Goal: Task Accomplishment & Management: Use online tool/utility

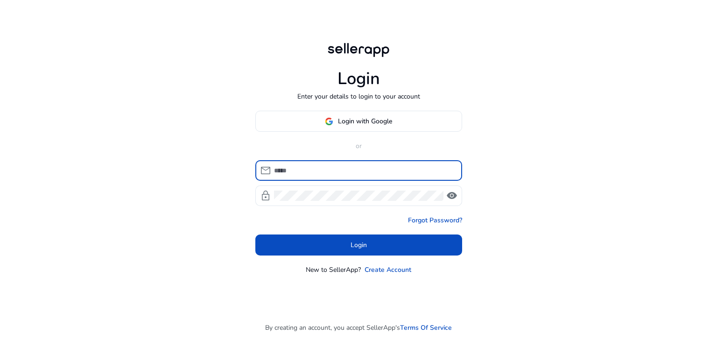
type input "**********"
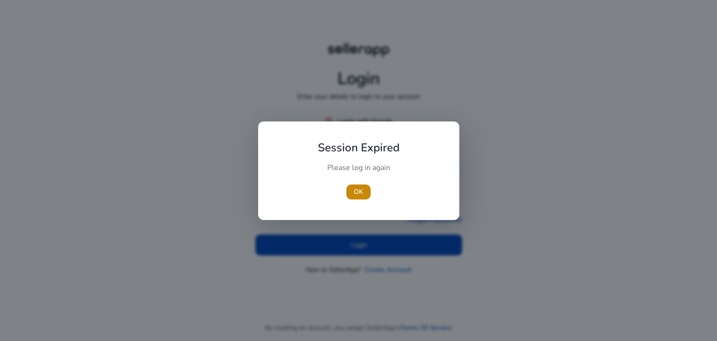
click at [617, 88] on div at bounding box center [358, 170] width 717 height 341
click at [356, 193] on span "OK" at bounding box center [358, 192] width 9 height 10
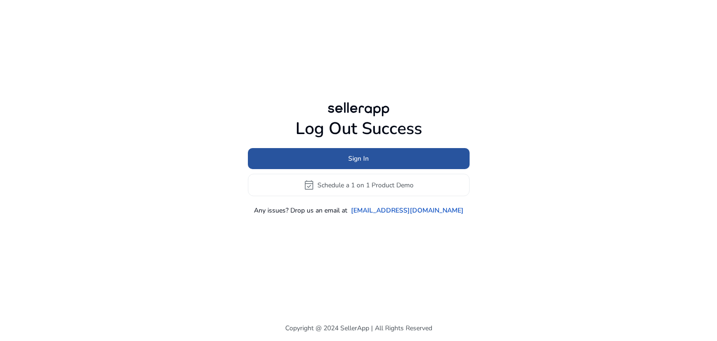
click at [358, 157] on span "Sign In" at bounding box center [358, 159] width 21 height 10
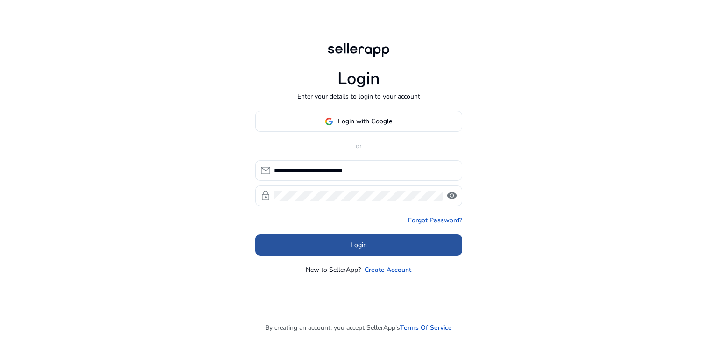
click at [350, 242] on span at bounding box center [359, 245] width 207 height 22
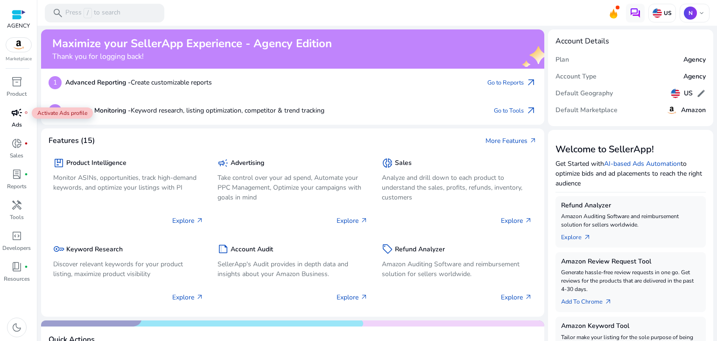
click at [19, 116] on span "campaign" at bounding box center [16, 112] width 11 height 11
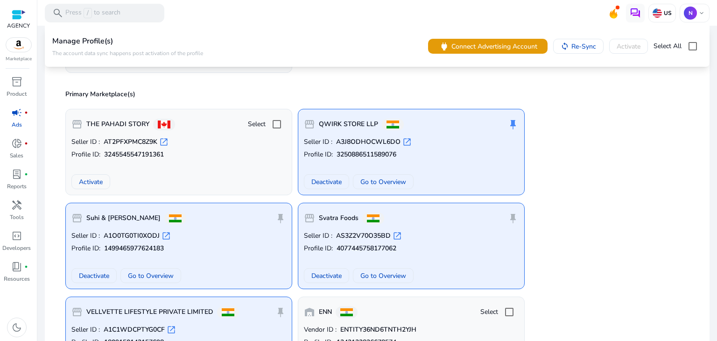
scroll to position [177, 0]
click at [376, 184] on span "Go to Overview" at bounding box center [384, 182] width 46 height 10
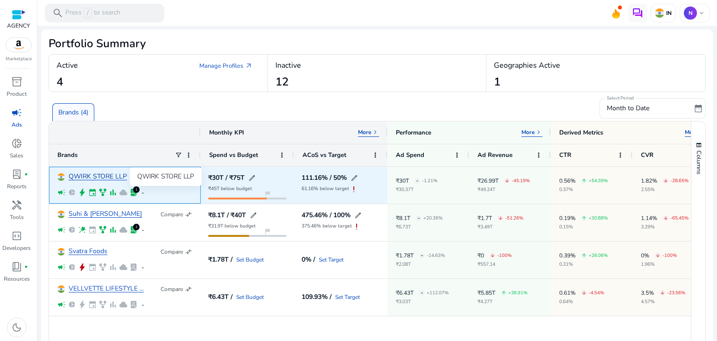
click at [107, 177] on link "QWIRK STORE LLP" at bounding box center [98, 176] width 58 height 7
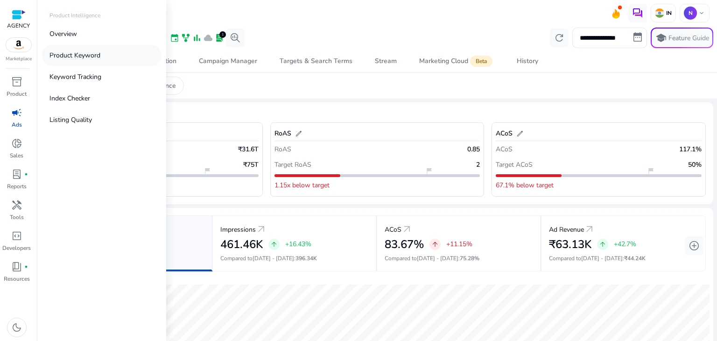
click at [67, 55] on p "Product Keyword" at bounding box center [75, 55] width 51 height 10
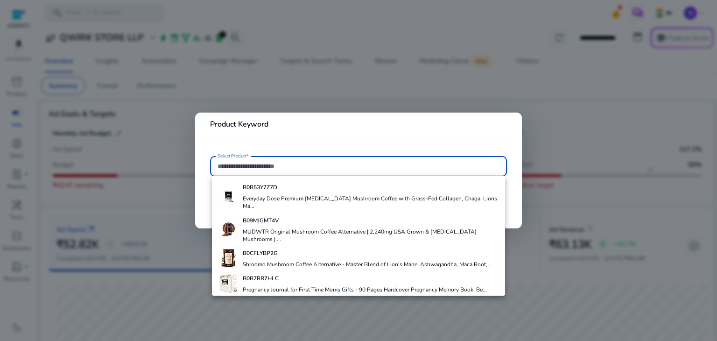
click at [288, 170] on input "Select Product*" at bounding box center [359, 166] width 282 height 10
type input "*"
click at [297, 162] on input "Select Product*" at bounding box center [359, 166] width 282 height 10
paste input "**********"
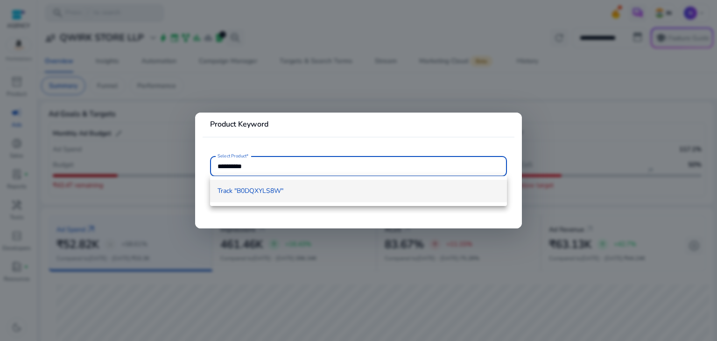
type input "**********"
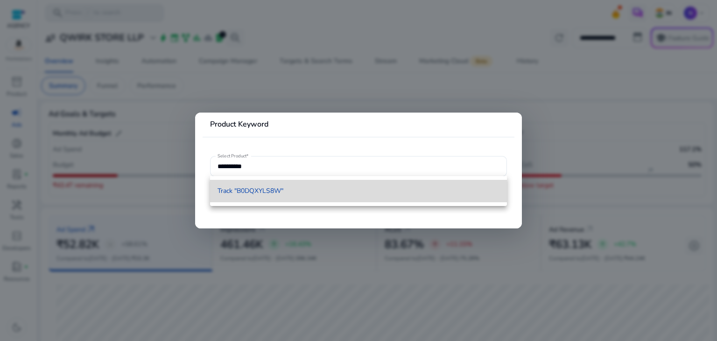
click at [266, 191] on span "Track "B0DQXYLS8W"" at bounding box center [251, 190] width 66 height 9
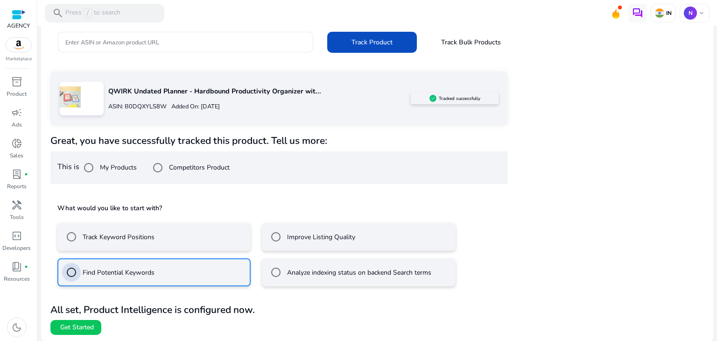
scroll to position [80, 0]
click at [352, 40] on span "Track Product" at bounding box center [372, 42] width 41 height 10
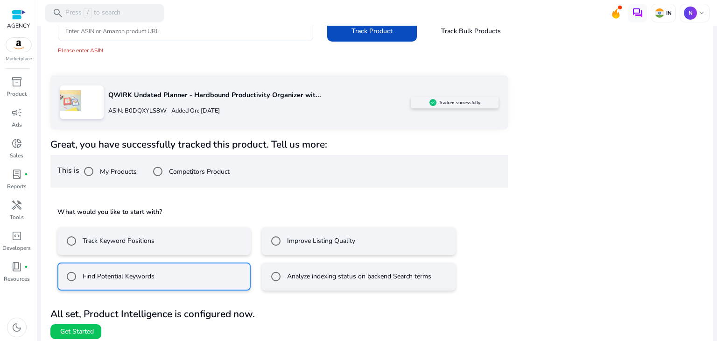
scroll to position [95, 0]
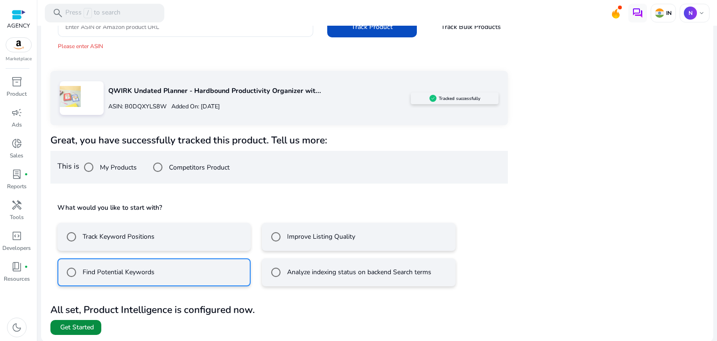
click at [86, 328] on span "Get Started" at bounding box center [77, 327] width 34 height 9
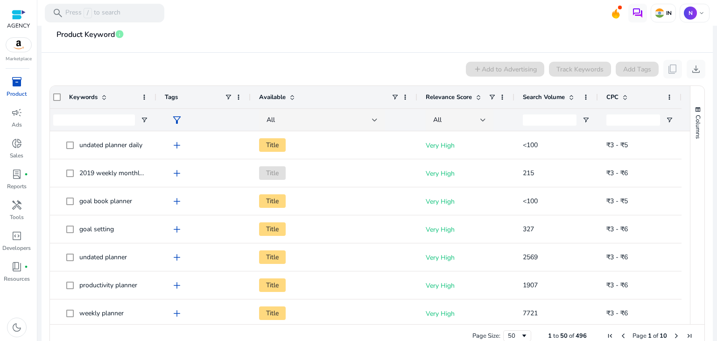
click at [570, 96] on span at bounding box center [571, 96] width 7 height 7
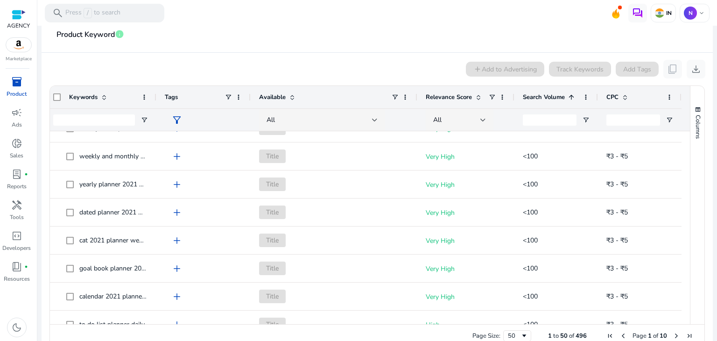
click at [538, 101] on div "Search Volume 1" at bounding box center [551, 97] width 57 height 18
